Goal: Transaction & Acquisition: Purchase product/service

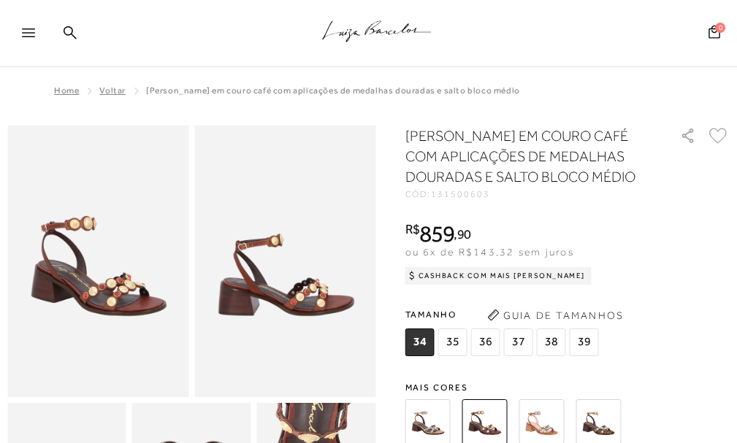
click at [488, 340] on span "36" at bounding box center [485, 343] width 29 height 28
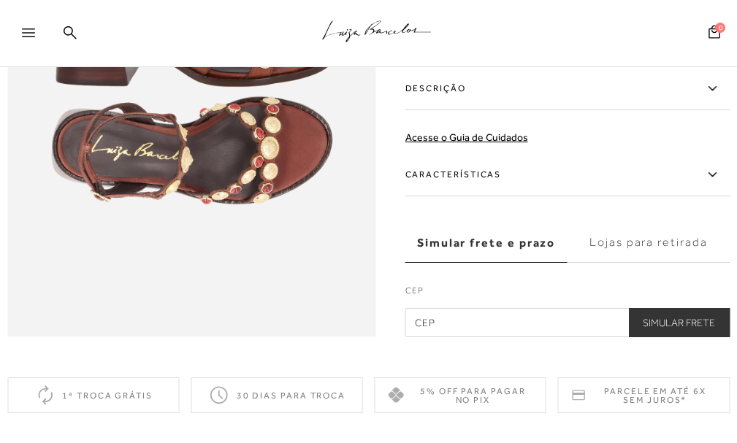
scroll to position [876, 0]
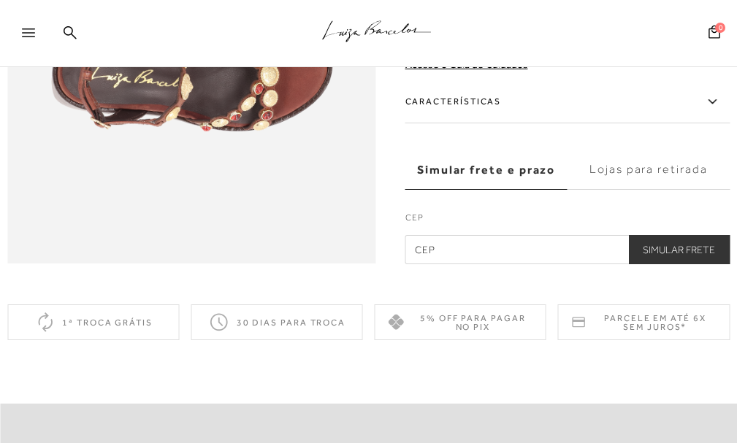
click at [434, 262] on input "text" at bounding box center [567, 248] width 325 height 29
type input "76500-047"
click at [702, 264] on button "Simular Frete" at bounding box center [679, 248] width 102 height 29
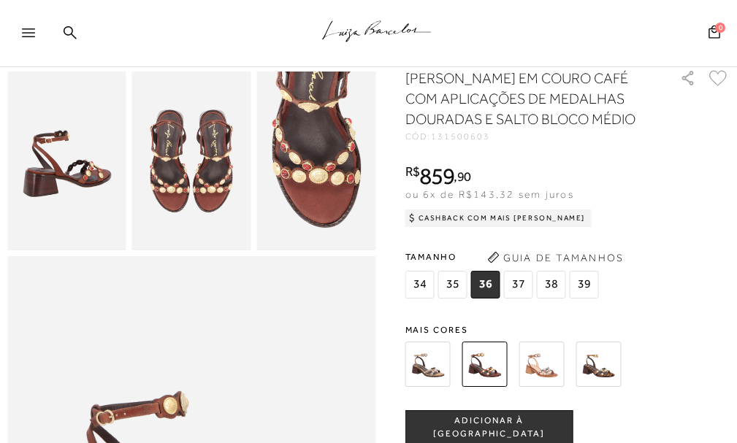
scroll to position [219, 0]
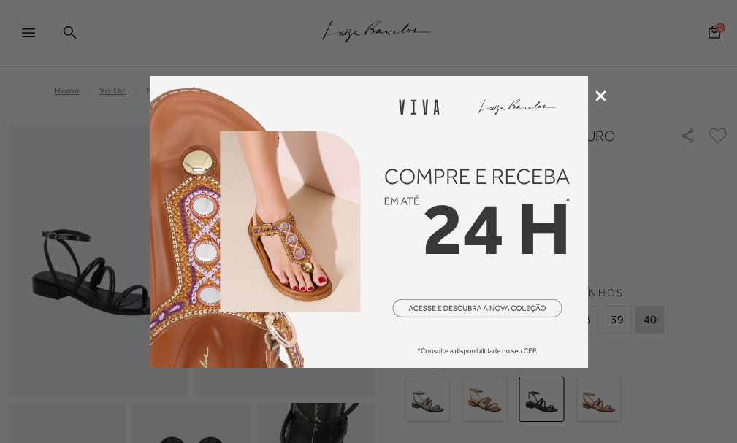
click at [604, 99] on icon at bounding box center [600, 96] width 11 height 11
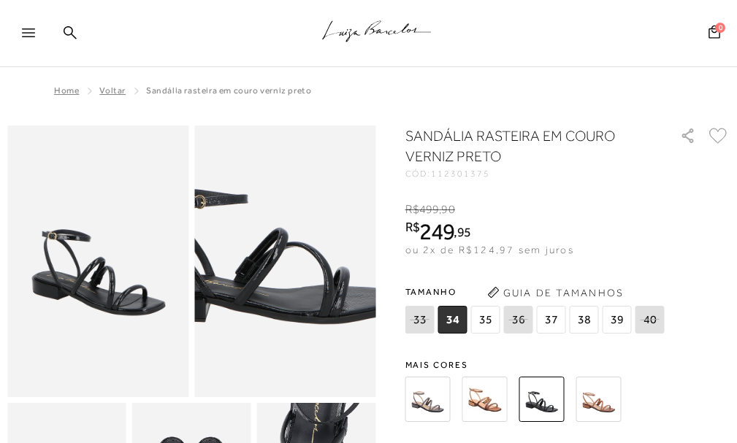
click at [312, 310] on img at bounding box center [257, 216] width 363 height 544
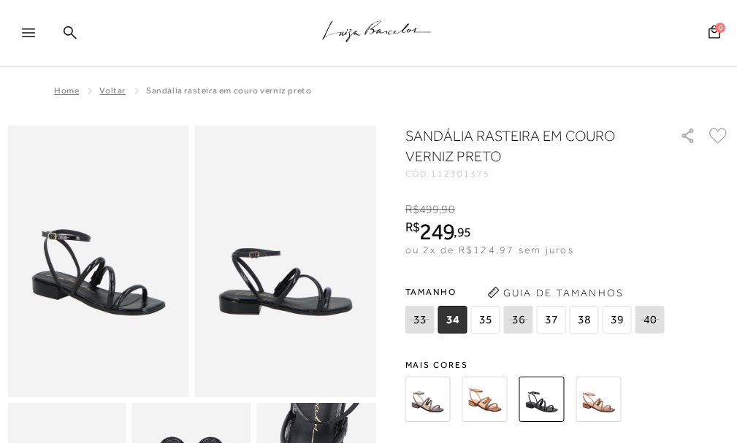
click at [480, 405] on img at bounding box center [484, 399] width 45 height 45
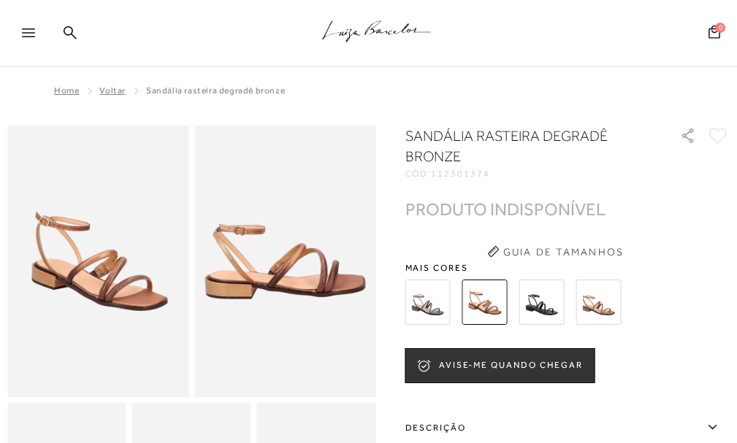
click at [613, 305] on img at bounding box center [598, 302] width 45 height 45
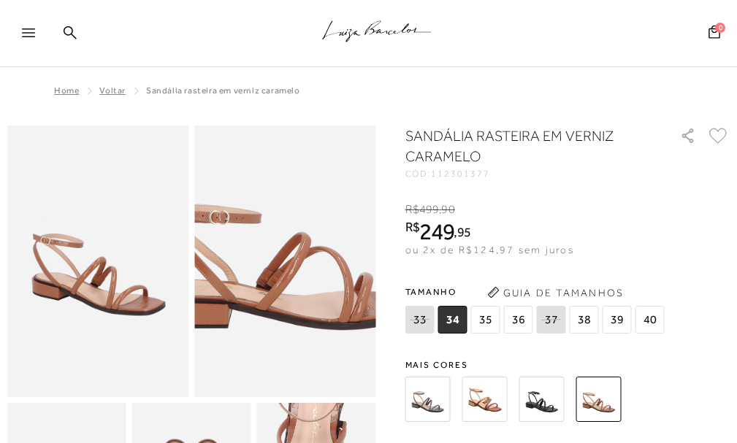
click at [290, 305] on img at bounding box center [279, 222] width 363 height 544
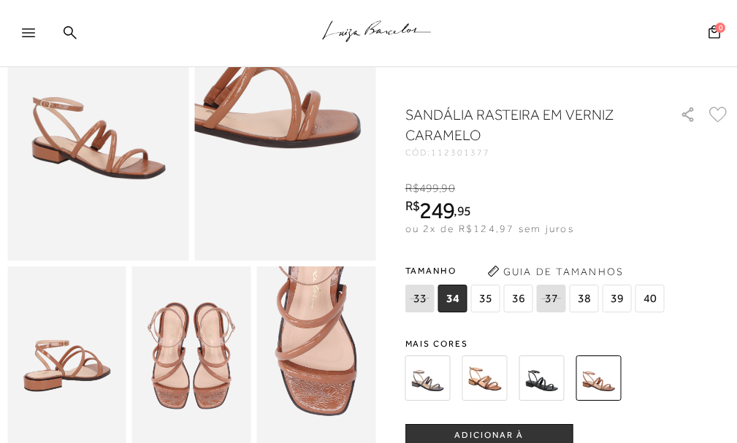
scroll to position [146, 0]
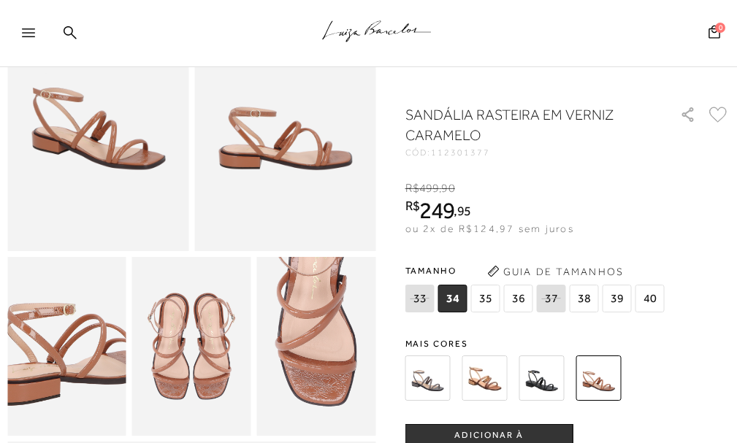
click at [59, 364] on img at bounding box center [70, 334] width 238 height 356
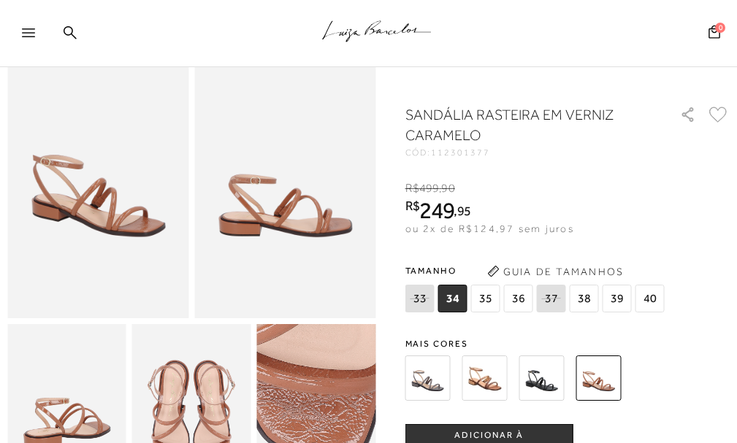
scroll to position [73, 0]
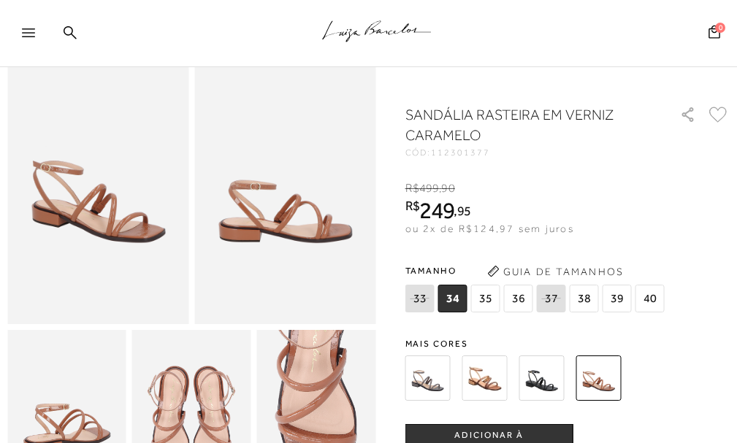
click at [489, 388] on img at bounding box center [484, 378] width 45 height 45
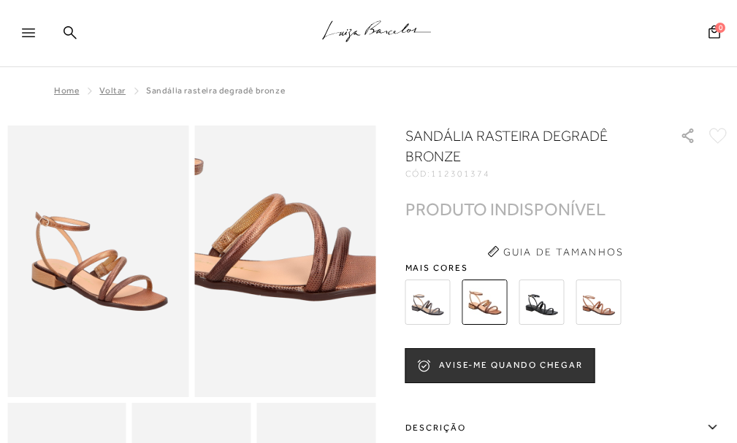
click at [326, 296] on img at bounding box center [242, 230] width 363 height 544
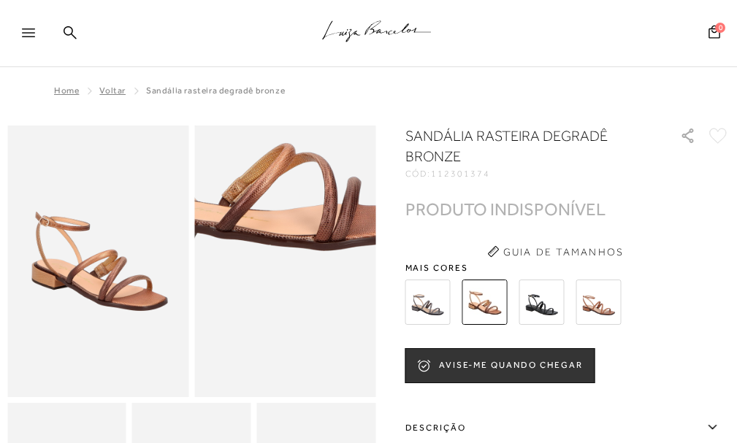
click at [316, 347] on img at bounding box center [253, 180] width 363 height 544
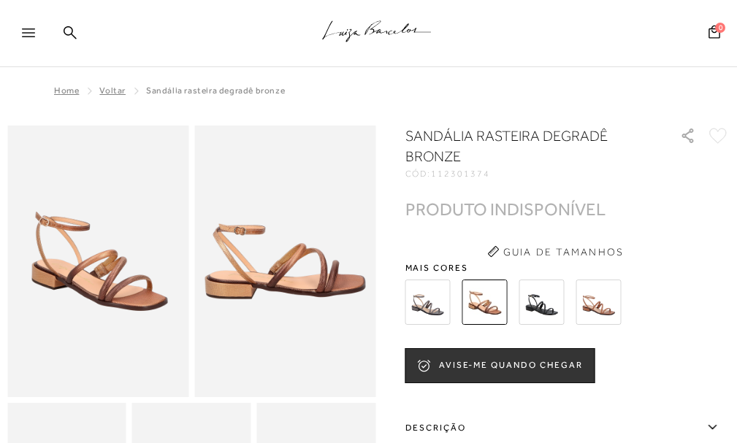
click at [546, 308] on img at bounding box center [541, 302] width 45 height 45
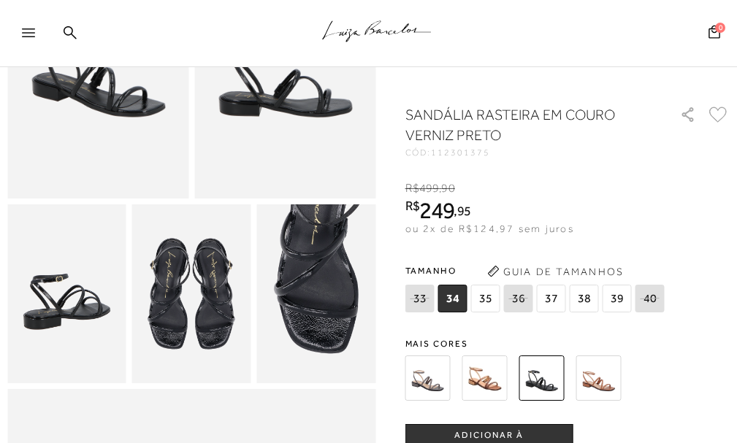
scroll to position [219, 0]
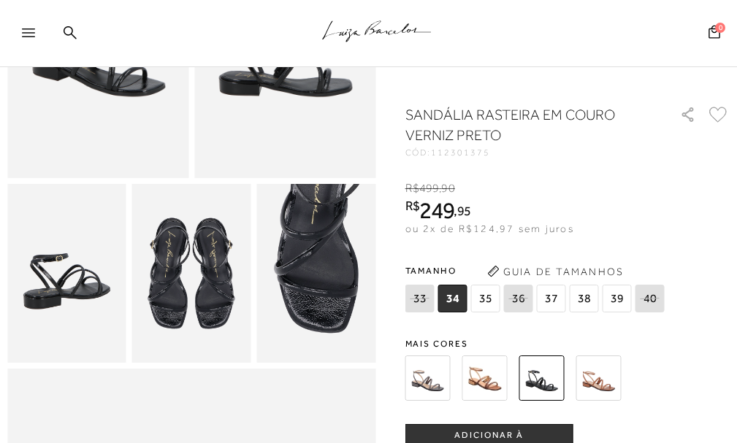
click at [597, 378] on img at bounding box center [598, 378] width 45 height 45
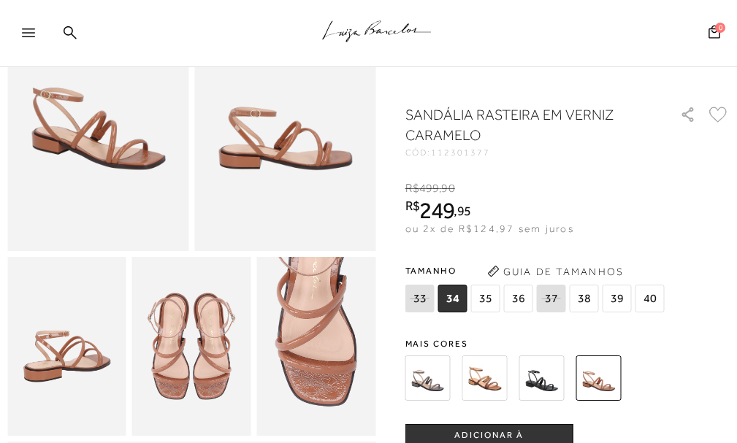
click at [109, 152] on img at bounding box center [97, 116] width 181 height 272
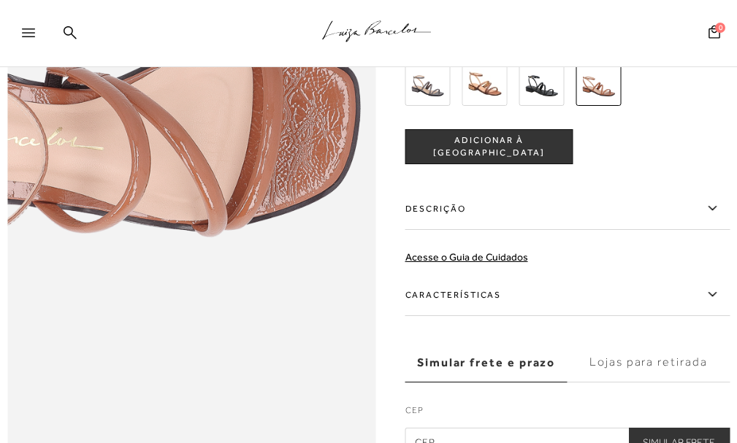
scroll to position [657, 0]
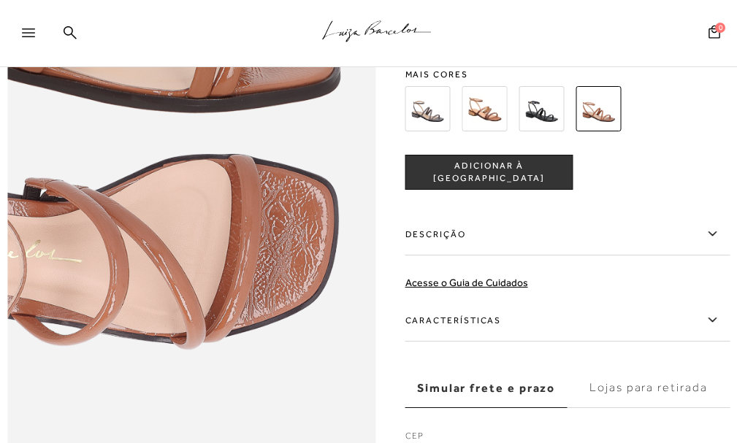
click at [316, 300] on img at bounding box center [66, 126] width 737 height 1106
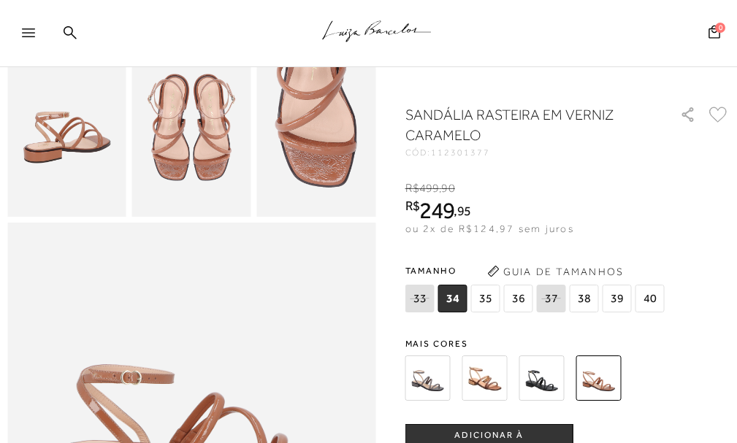
scroll to position [73, 0]
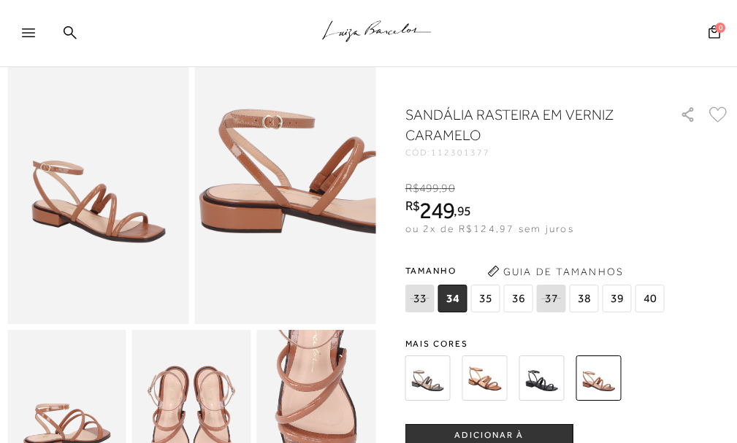
click at [236, 254] on img at bounding box center [332, 126] width 363 height 544
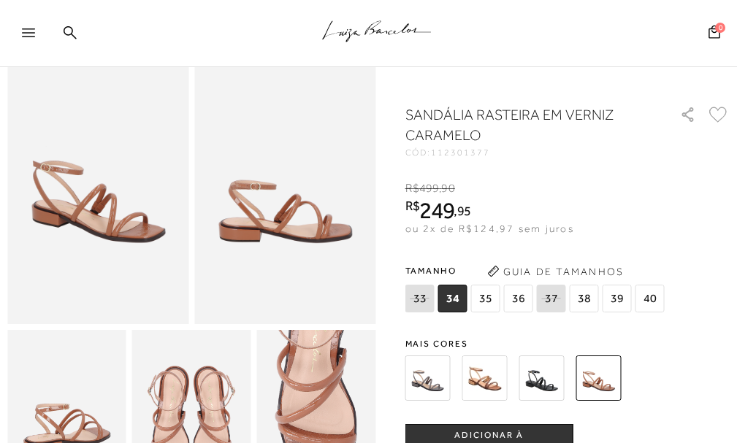
click at [518, 299] on span "36" at bounding box center [518, 299] width 29 height 28
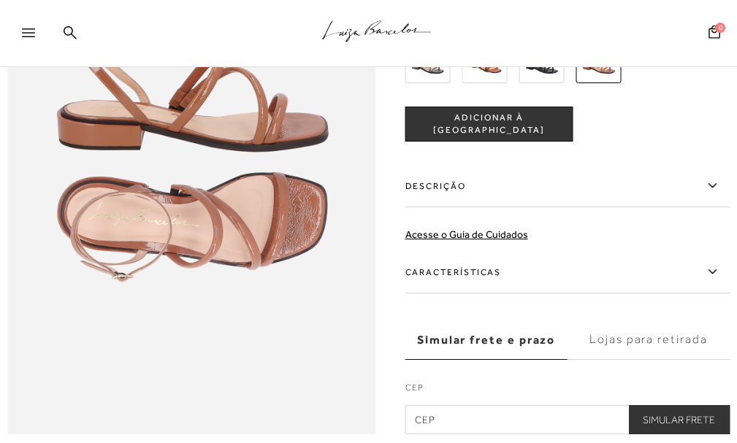
scroll to position [730, 0]
